Goal: Obtain resource: Download file/media

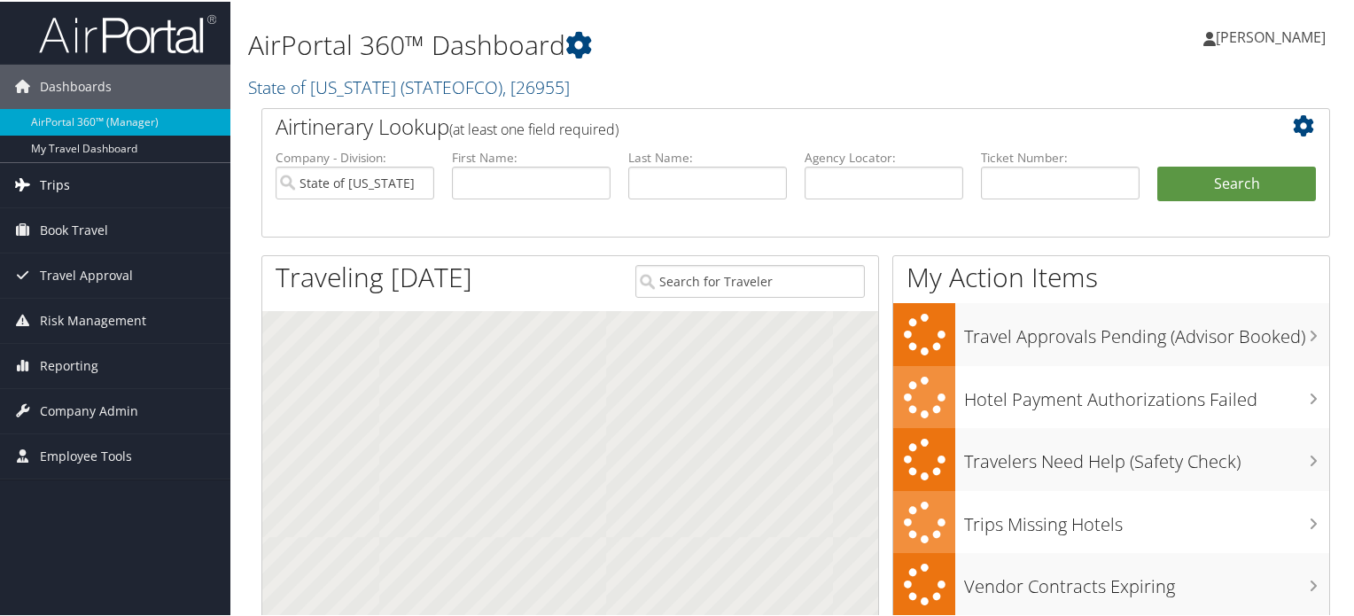
click at [64, 184] on span "Trips" at bounding box center [55, 183] width 30 height 44
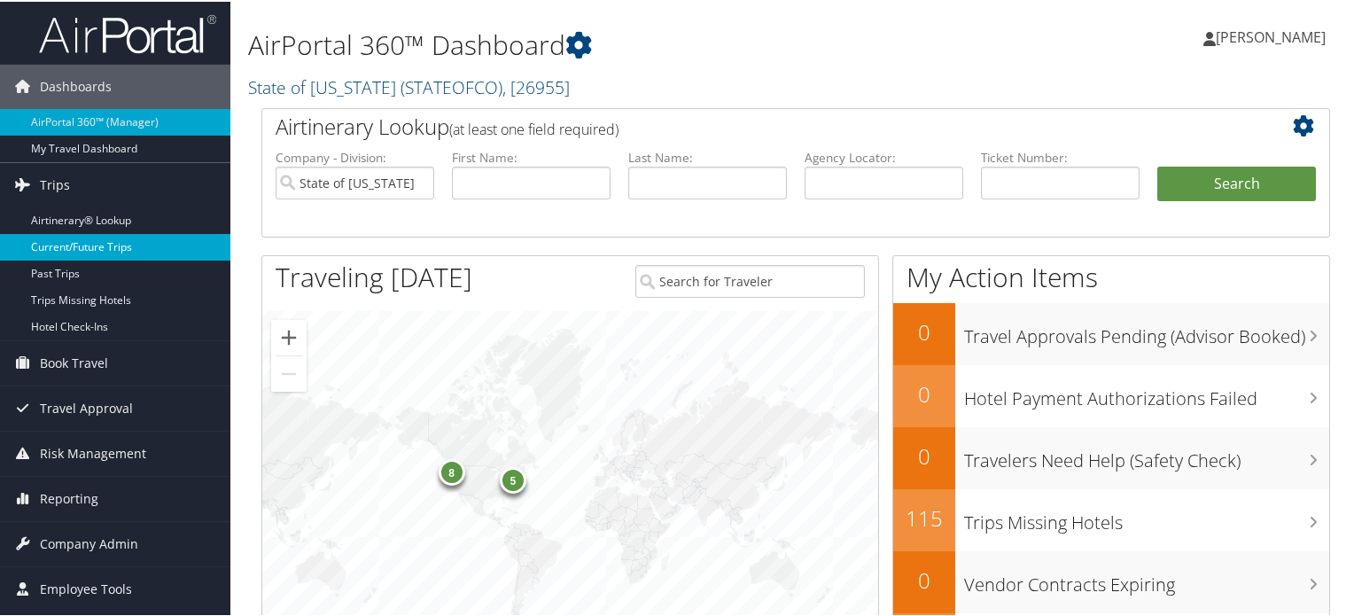
click at [92, 247] on link "Current/Future Trips" at bounding box center [115, 245] width 230 height 27
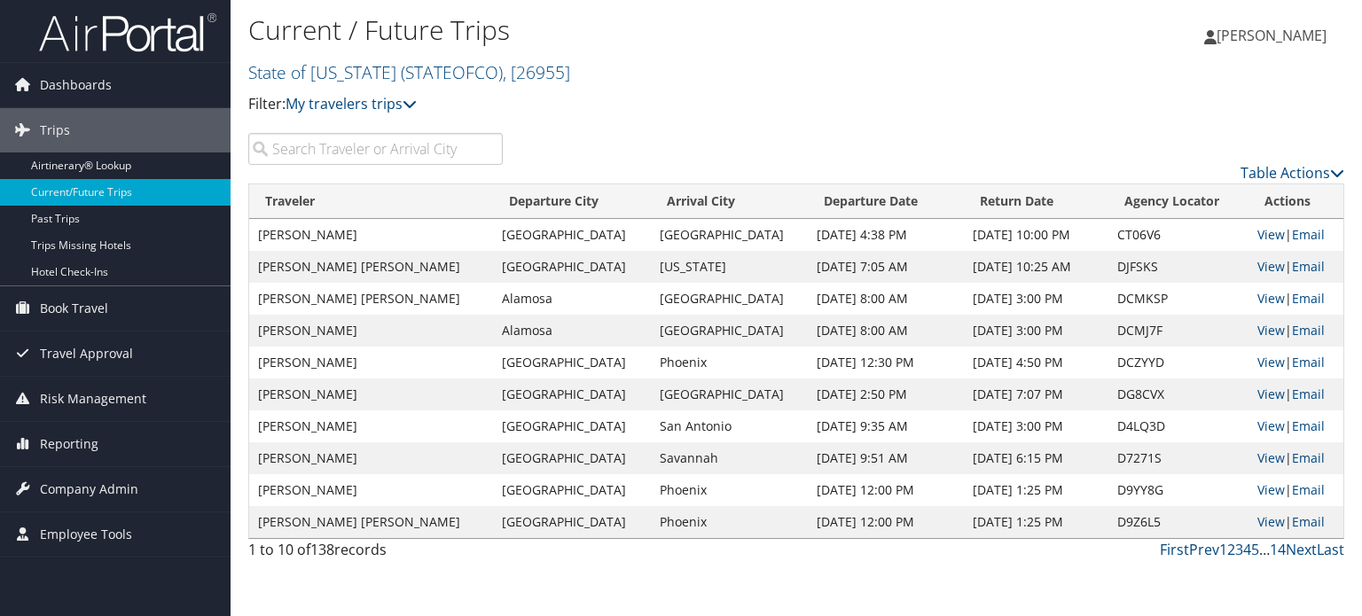
click at [330, 142] on input "search" at bounding box center [375, 149] width 254 height 32
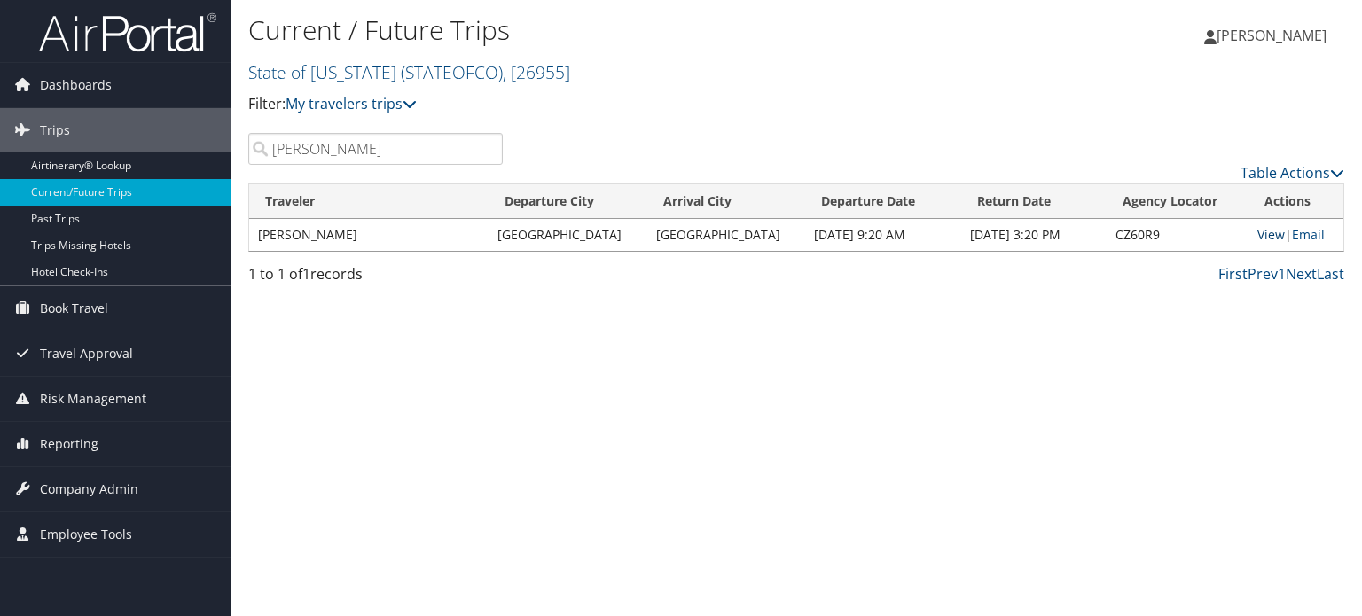
type input "hensley"
click at [1257, 230] on link "View" at bounding box center [1270, 234] width 27 height 17
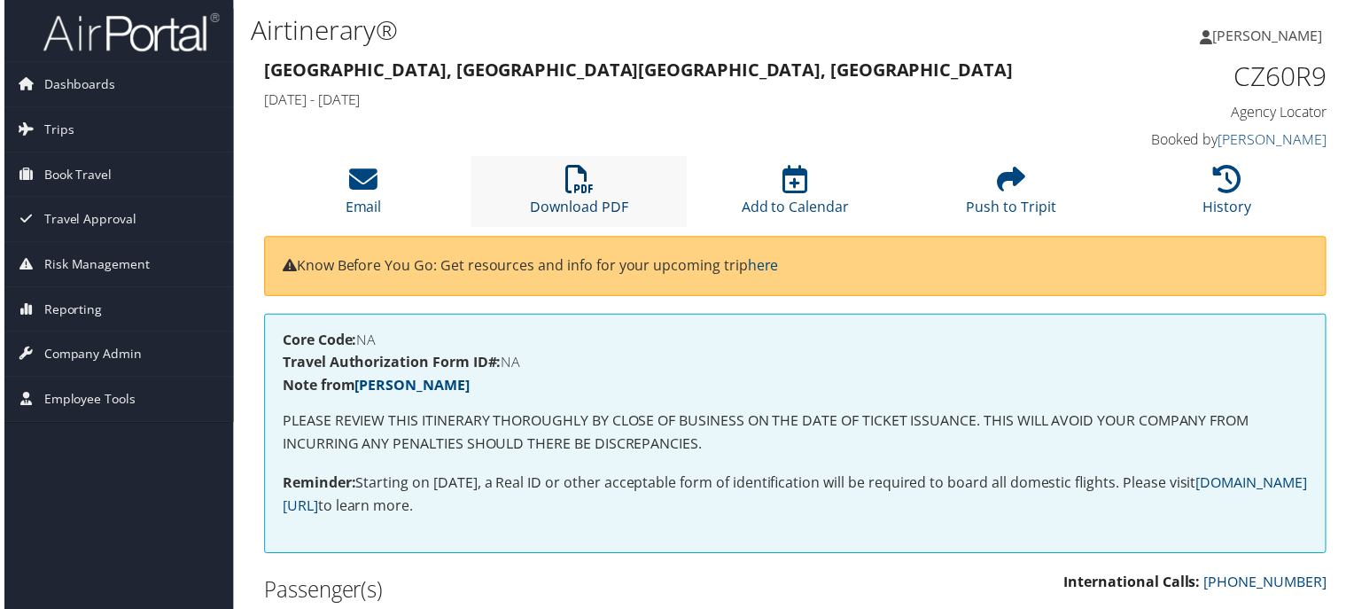
click at [587, 199] on link "Download PDF" at bounding box center [578, 197] width 98 height 43
